Goal: Task Accomplishment & Management: Manage account settings

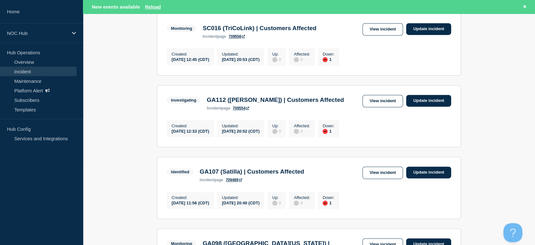
scroll to position [176, 0]
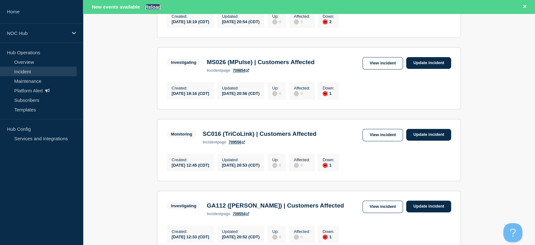
click at [155, 6] on button "Reload" at bounding box center [153, 6] width 16 height 5
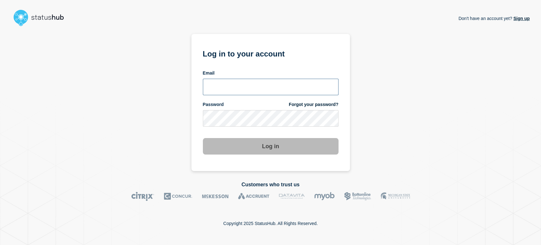
click at [251, 84] on input "email input" at bounding box center [271, 87] width 136 height 16
type input "sean.webb@conexon.us"
click at [203, 138] on button "Log in" at bounding box center [271, 146] width 136 height 16
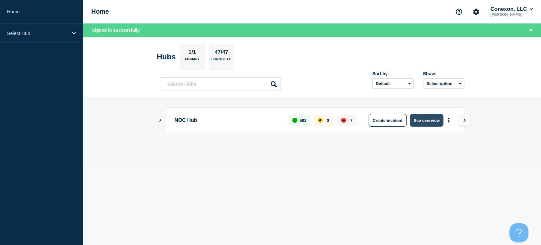
click at [429, 120] on button "See overview" at bounding box center [427, 120] width 34 height 13
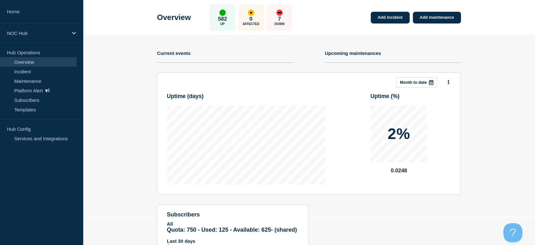
scroll to position [58, 0]
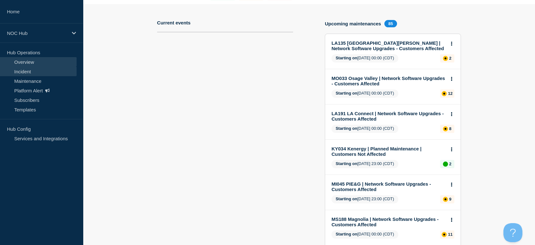
click at [41, 72] on link "Incident" at bounding box center [38, 72] width 77 height 10
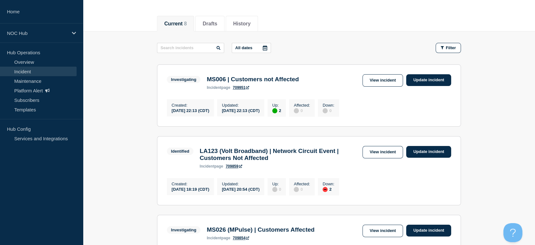
scroll to position [70, 0]
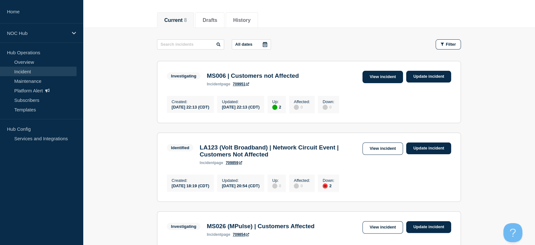
click at [379, 78] on link "View incident" at bounding box center [383, 77] width 41 height 12
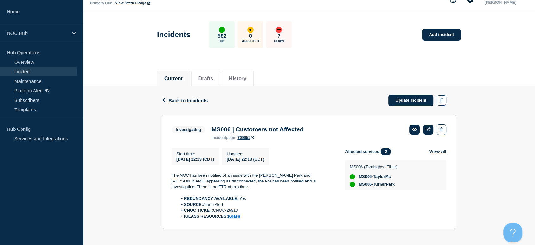
scroll to position [18, 0]
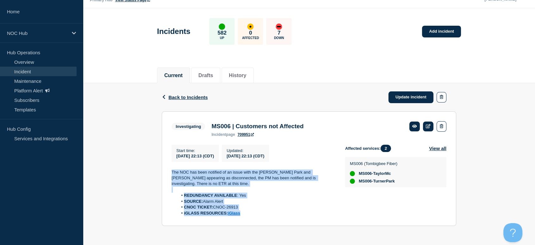
drag, startPoint x: 168, startPoint y: 168, endPoint x: 258, endPoint y: 216, distance: 101.9
click at [258, 216] on section "Investigating MS006 | Customers not Affected incident page 709951 Start time : …" at bounding box center [309, 168] width 295 height 115
copy div "The NOC has been notified of an issue with the Turner Park and Taylor MC shelve…"
click at [395, 95] on link "Update incident" at bounding box center [411, 97] width 45 height 12
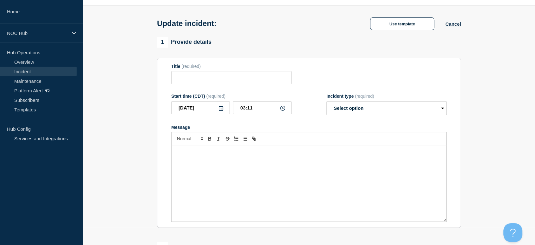
type input "MS006 | Customers not Affected"
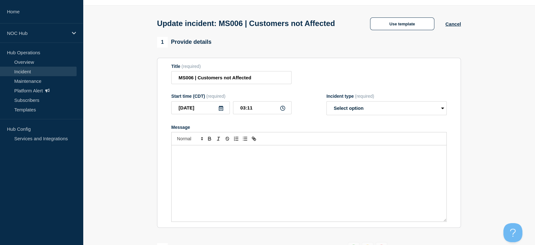
click at [285, 177] on div "Message" at bounding box center [309, 183] width 275 height 76
paste div "Message"
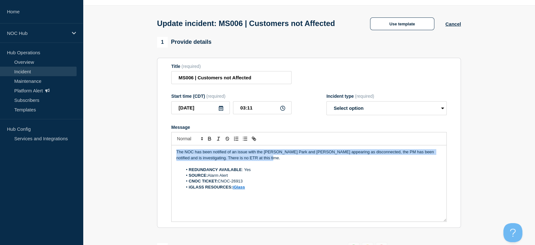
drag, startPoint x: 270, startPoint y: 170, endPoint x: 54, endPoint y: 150, distance: 216.7
click at [54, 150] on div "Home NOC Hub Hub Operations Overview Incident Maintenance Platform Alert Subscr…" at bounding box center [267, 248] width 535 height 532
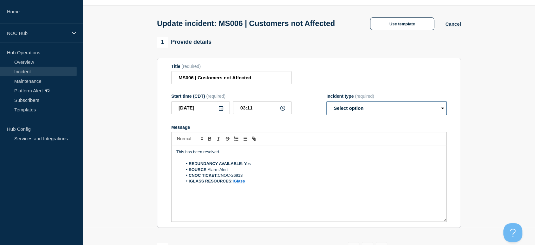
click at [356, 115] on select "Select option Investigating Identified Monitoring Resolved" at bounding box center [387, 108] width 120 height 14
select select "resolved"
click at [327, 113] on select "Select option Investigating Identified Monitoring Resolved" at bounding box center [387, 108] width 120 height 14
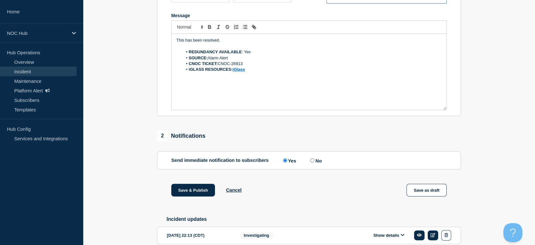
scroll to position [158, 0]
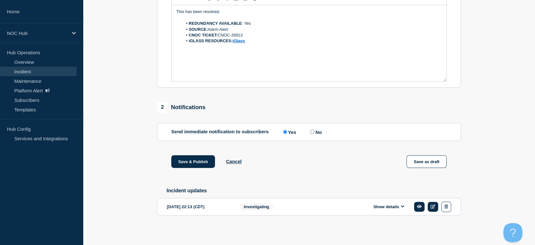
click at [313, 134] on input "No" at bounding box center [312, 132] width 4 height 4
radio input "true"
radio input "false"
click at [192, 168] on button "Save & Publish" at bounding box center [193, 161] width 44 height 13
